Goal: Information Seeking & Learning: Learn about a topic

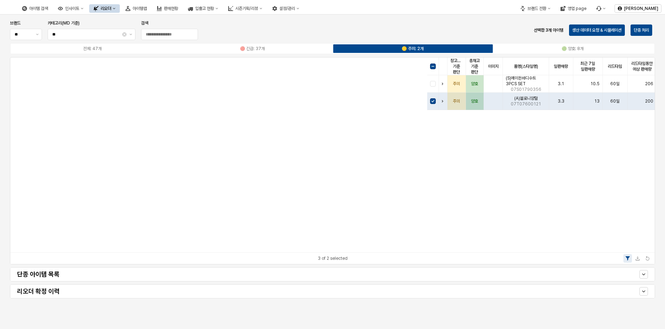
click at [146, 155] on div "창고재고 기준 판단 창고재고 기준 판단 총재고 기준 판단 총재고 기준 판단 이미지 이미지 품명(스타일명) 품명(스타일명) 일판매량 일판매량 최…" at bounding box center [332, 155] width 644 height 195
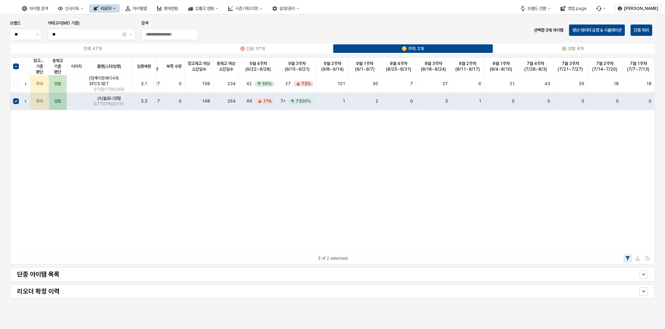
click at [6, 10] on img at bounding box center [6, 8] width 0 height 9
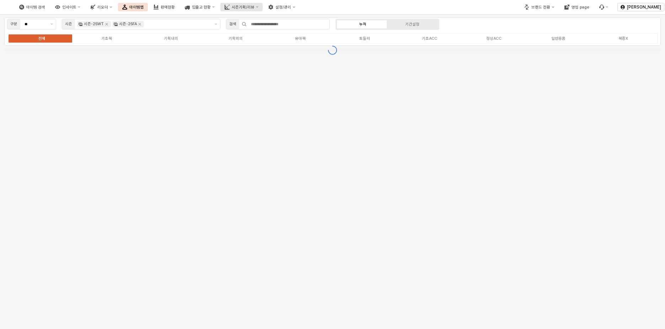
click at [263, 4] on button "시즌기획/리뷰" at bounding box center [241, 7] width 42 height 9
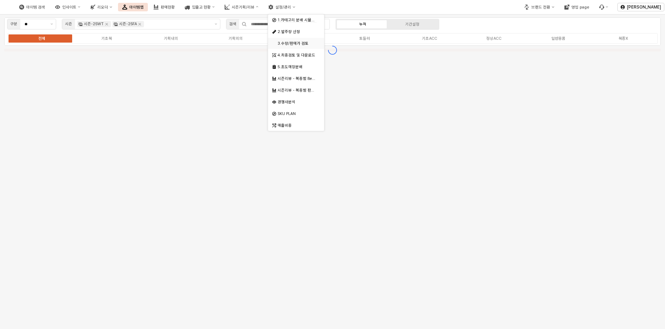
click at [297, 44] on div "3.수량/판매가 검토" at bounding box center [297, 43] width 38 height 5
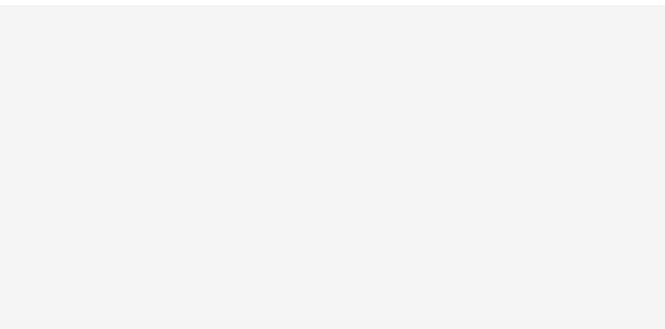
click at [622, 257] on div "App Frame" at bounding box center [332, 167] width 665 height 323
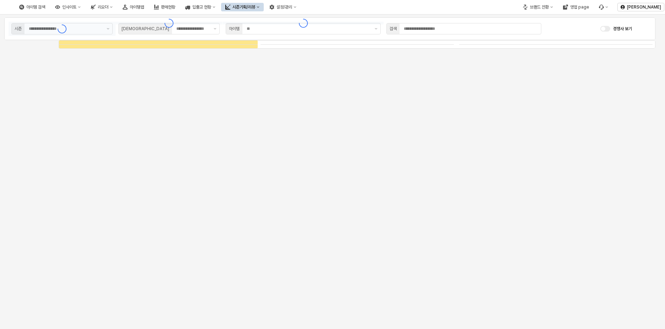
type input "****"
type input "***"
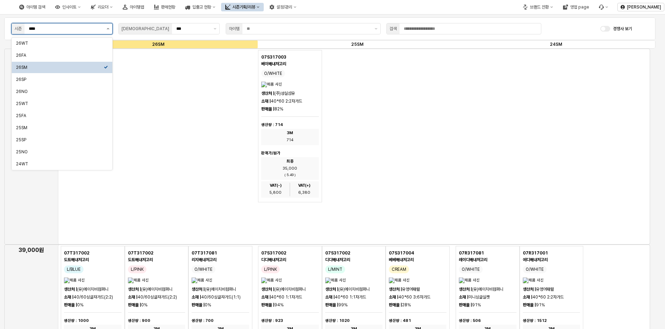
click at [111, 28] on button "제안 사항 표시" at bounding box center [108, 28] width 9 height 11
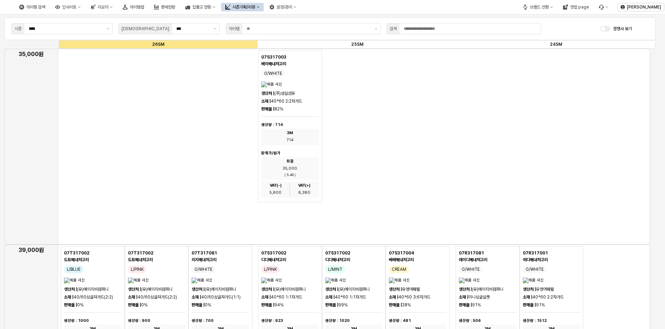
drag, startPoint x: 204, startPoint y: 89, endPoint x: 241, endPoint y: 18, distance: 80.4
click at [204, 89] on div "App Frame" at bounding box center [354, 147] width 592 height 196
click at [144, 9] on div "아이템맵" at bounding box center [137, 7] width 14 height 5
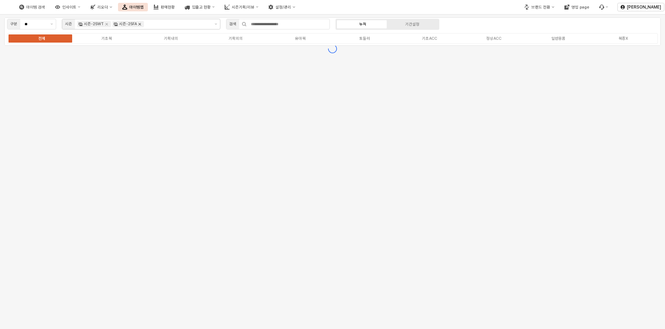
click at [139, 25] on icon "Remove 시즌-25FA" at bounding box center [140, 24] width 6 height 6
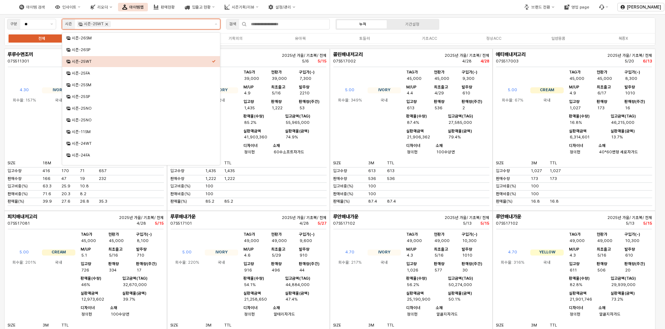
click at [106, 25] on icon "Remove 시즌-25WT" at bounding box center [107, 24] width 2 height 2
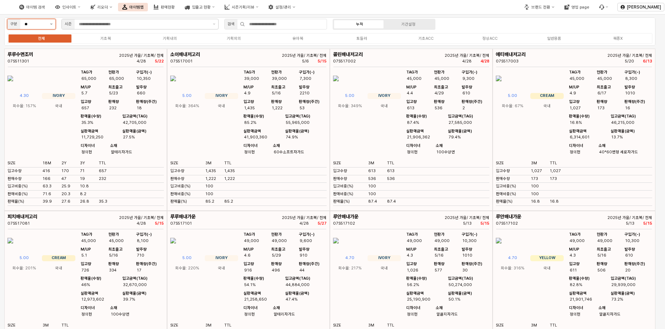
click at [54, 26] on button "제안 사항 표시" at bounding box center [51, 24] width 8 height 10
click at [33, 71] on div "출산용품" at bounding box center [30, 73] width 36 height 5
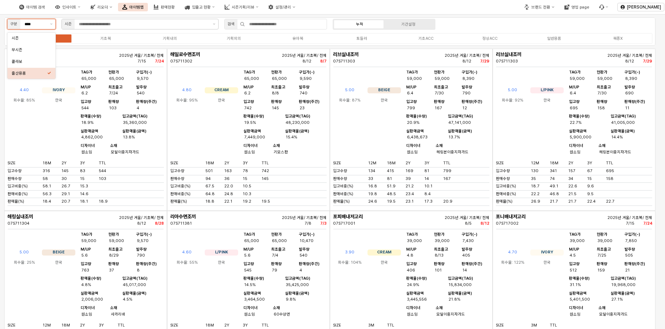
type input "****"
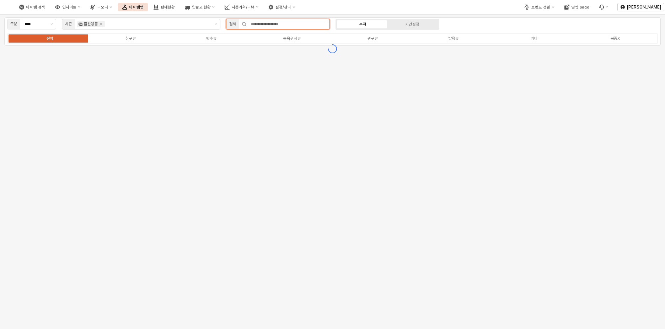
click at [271, 23] on input "App Frame" at bounding box center [288, 24] width 83 height 10
click at [397, 42] on div "전체 침구류 방수류 목욕위생류 완구류 발육류 기타 복종X" at bounding box center [332, 38] width 651 height 11
click at [372, 41] on label "완구류" at bounding box center [373, 39] width 81 height 6
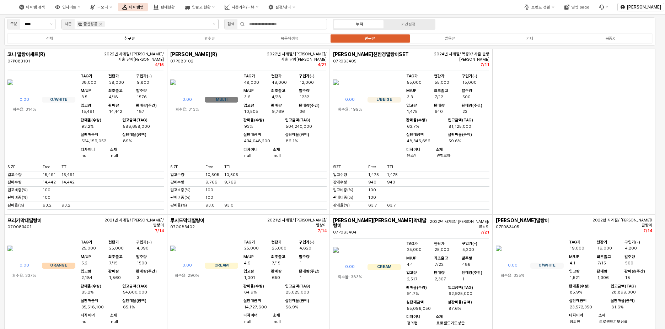
click at [135, 40] on label "침구류" at bounding box center [130, 39] width 80 height 6
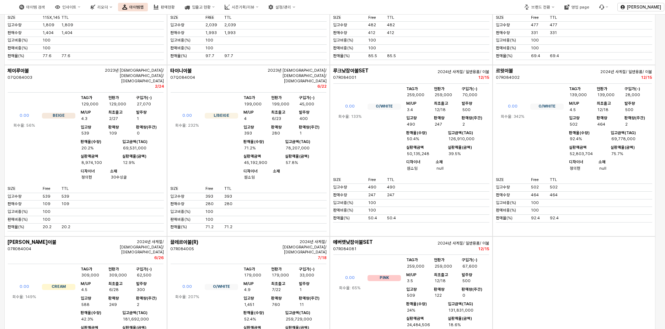
scroll to position [142, 0]
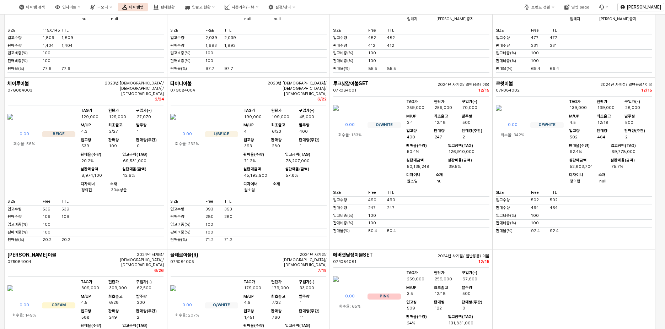
drag, startPoint x: 414, startPoint y: 126, endPoint x: 402, endPoint y: 124, distance: 12.2
click at [402, 124] on div "0.00 O/WHITE 회수율: 133% TAG가 259,000 현판가 259,000 구입가(-) 70,000 M/UP 3.4 최초출고 12/…" at bounding box center [411, 144] width 156 height 88
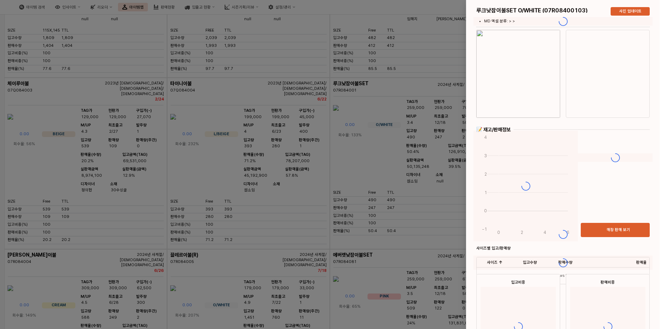
click at [405, 11] on div at bounding box center [332, 164] width 665 height 329
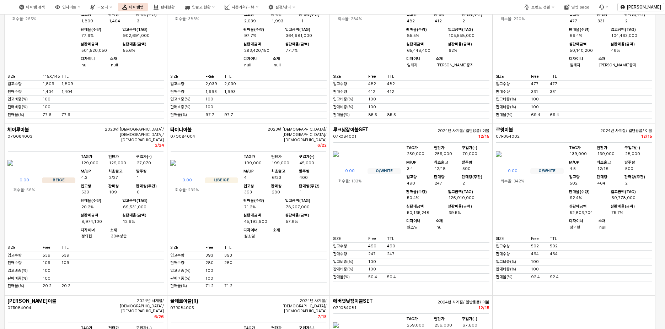
scroll to position [0, 0]
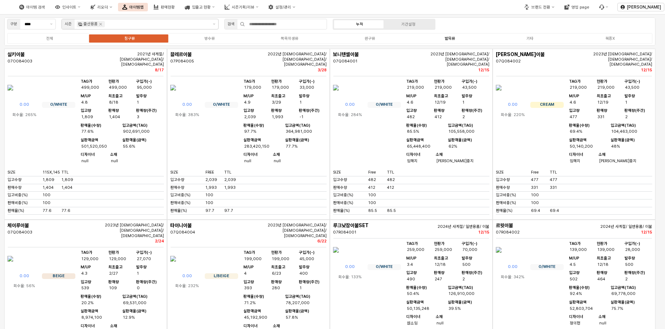
click at [472, 40] on label "발육류" at bounding box center [450, 39] width 80 height 6
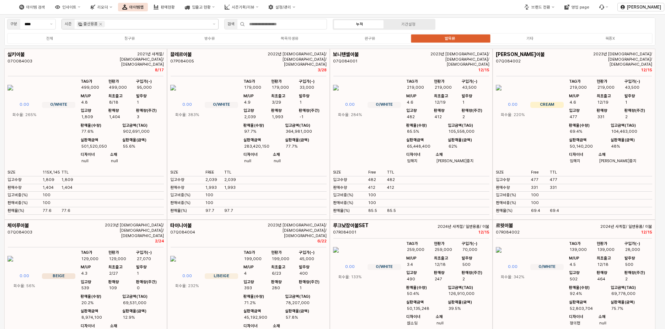
click at [457, 39] on label "발육류" at bounding box center [450, 39] width 80 height 6
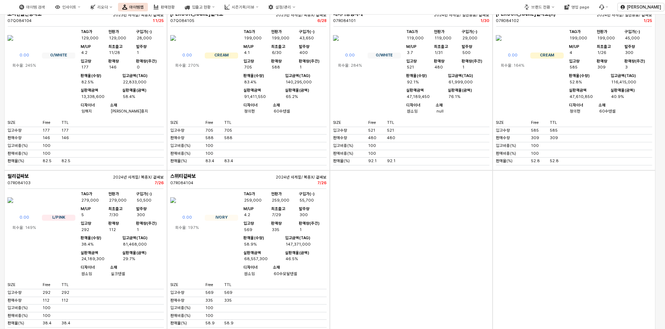
scroll to position [3701, 0]
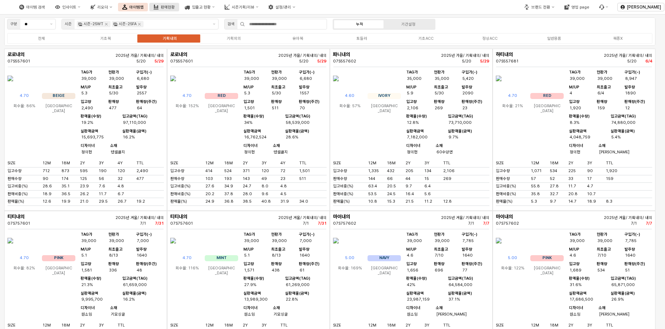
click at [175, 9] on div "판매현황" at bounding box center [168, 7] width 14 height 5
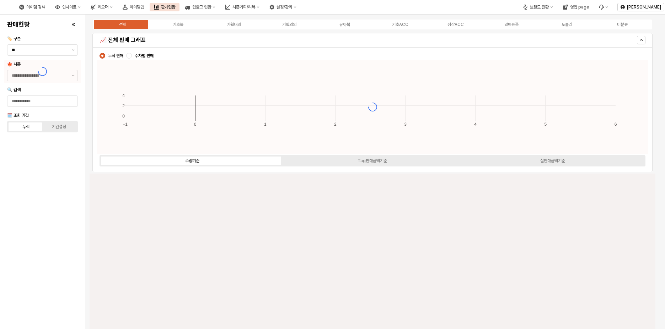
type input "****"
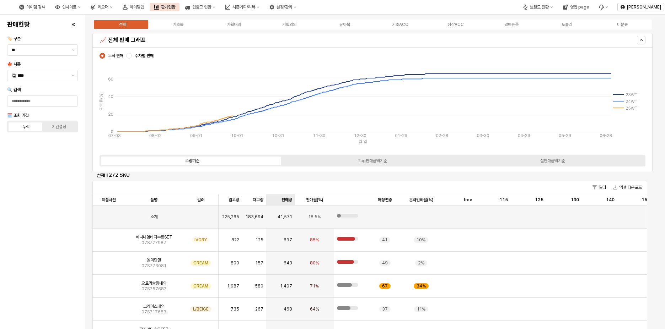
click at [288, 204] on div "판매량 판매량" at bounding box center [280, 199] width 28 height 11
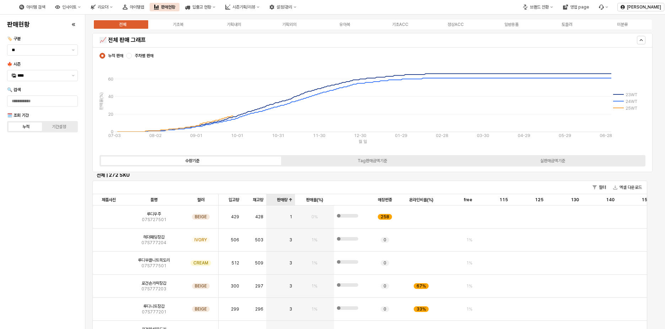
click at [288, 203] on div "판매량 판매량" at bounding box center [280, 199] width 28 height 11
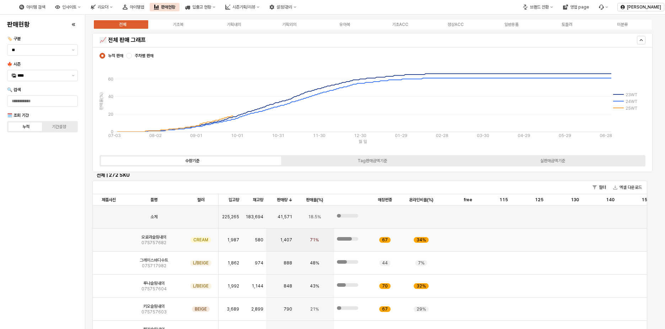
click at [231, 239] on span "1,987" at bounding box center [233, 240] width 12 height 6
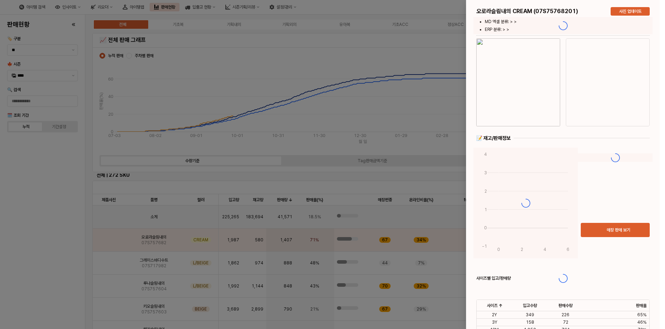
click at [327, 189] on div at bounding box center [332, 164] width 665 height 329
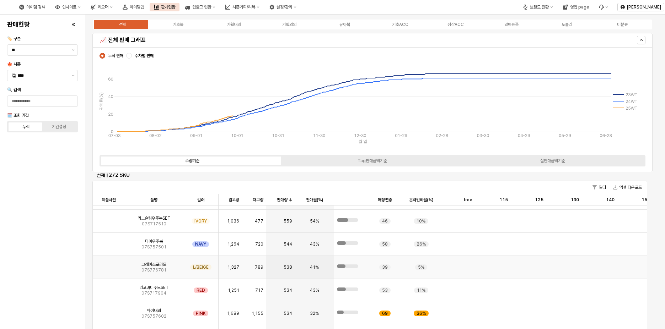
scroll to position [284, 0]
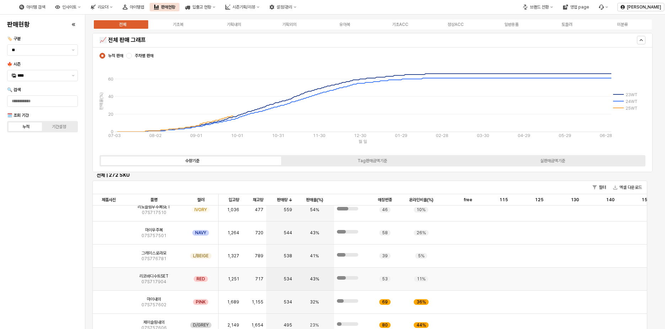
click at [293, 279] on div "534" at bounding box center [280, 279] width 28 height 23
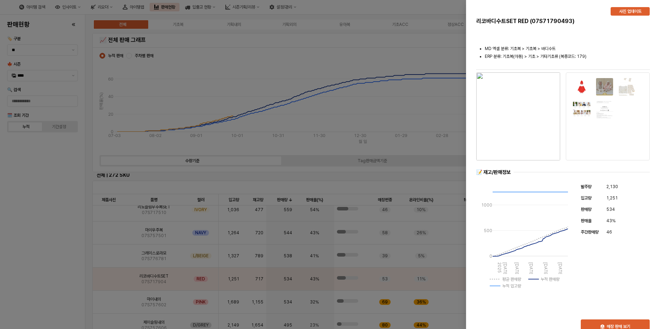
click at [407, 151] on div at bounding box center [332, 164] width 665 height 329
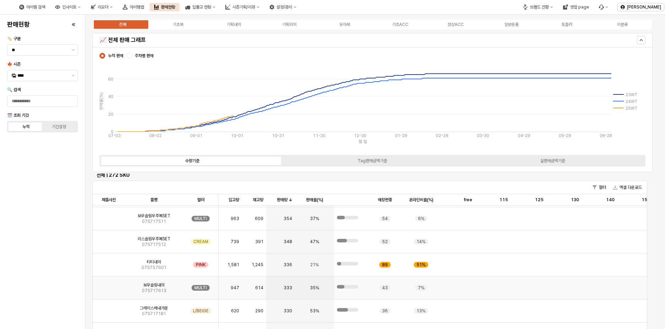
scroll to position [675, 0]
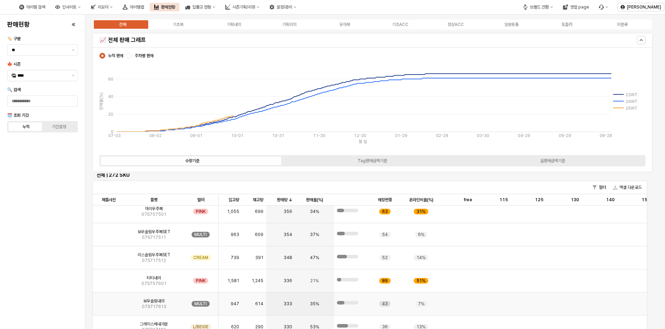
click at [385, 304] on div "43" at bounding box center [384, 304] width 11 height 6
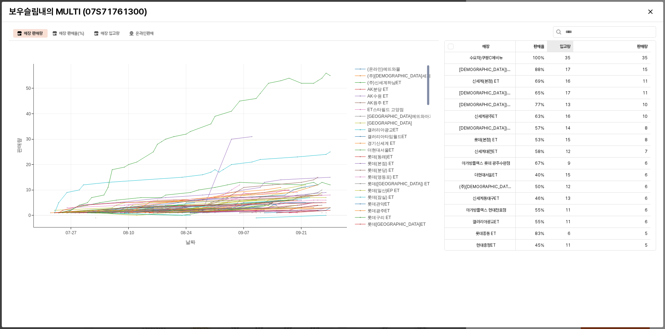
click at [567, 49] on div "입고량 입고량" at bounding box center [560, 46] width 26 height 11
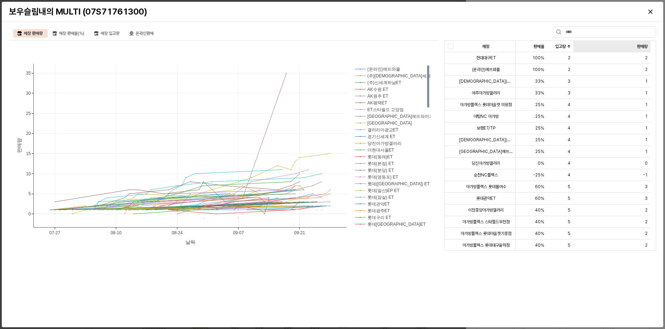
click at [637, 45] on div "판매량 판매량" at bounding box center [611, 46] width 77 height 11
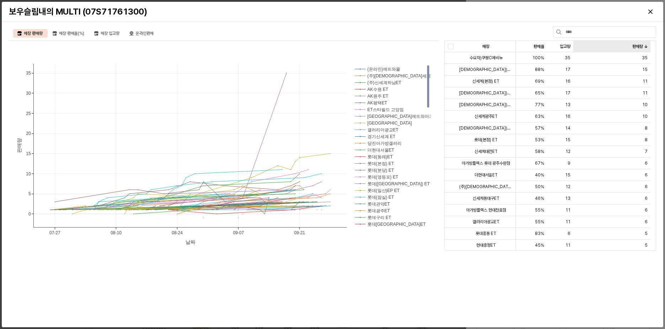
click at [637, 45] on div "판매량 판매량" at bounding box center [611, 46] width 77 height 11
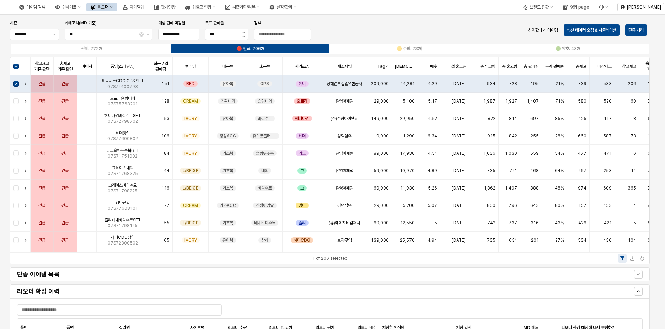
scroll to position [271, 0]
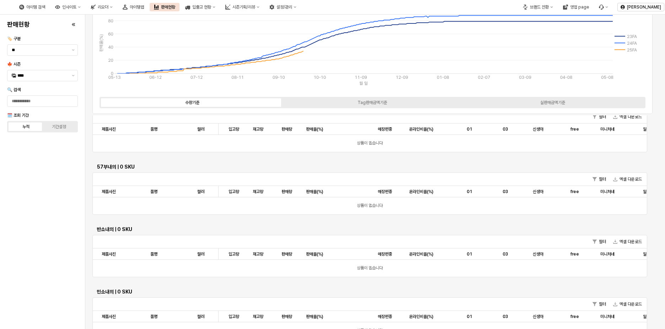
scroll to position [792, 0]
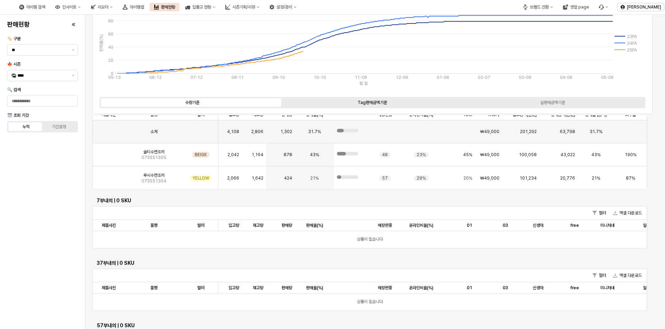
drag, startPoint x: 325, startPoint y: 109, endPoint x: 336, endPoint y: 103, distance: 12.2
click at [326, 108] on div "수량기준 Tag판매금액기준 실판매금액기준" at bounding box center [373, 103] width 552 height 14
click at [337, 103] on label "Tag판매금액기준" at bounding box center [372, 103] width 180 height 6
